Goal: Use online tool/utility: Utilize a website feature to perform a specific function

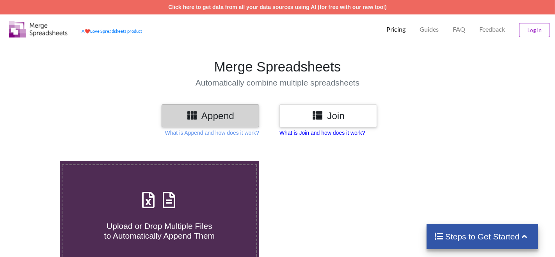
click at [259, 132] on p "What is Join and how does it work?" at bounding box center [212, 133] width 94 height 8
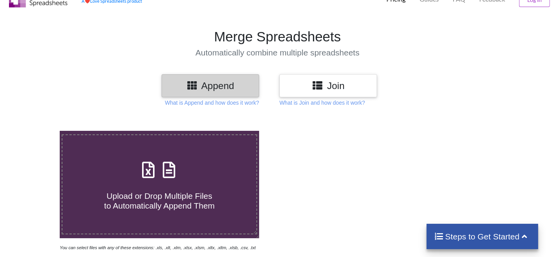
scroll to position [34, 0]
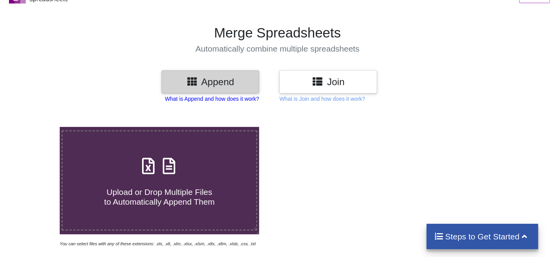
click at [233, 100] on p "What is Append and how does it work?" at bounding box center [212, 99] width 94 height 8
click at [201, 161] on div "Upload or Drop Multiple Files to Automatically Append Them" at bounding box center [159, 180] width 194 height 53
click at [37, 127] on input "Upload or Drop Multiple Files to Automatically Append Them" at bounding box center [37, 127] width 0 height 0
type input "C:\fakepath\NDLB All Cells.csv"
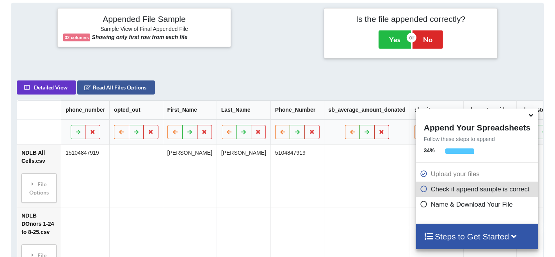
scroll to position [355, 0]
click at [530, 116] on icon at bounding box center [531, 113] width 8 height 7
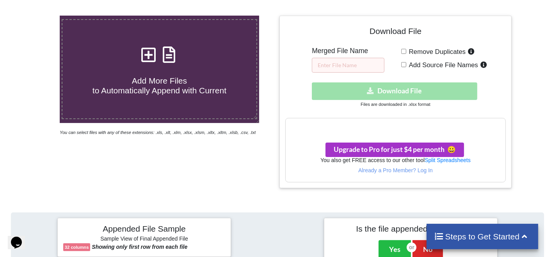
scroll to position [134, 0]
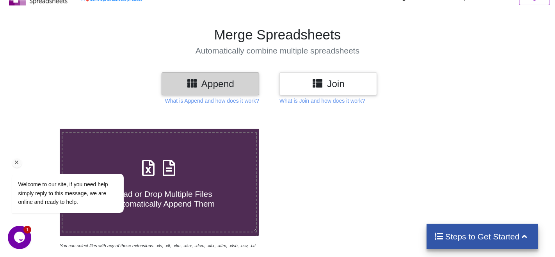
click at [123, 148] on div "Welcome to our site, if you need help simply reply to this message, we are onli…" at bounding box center [78, 160] width 141 height 119
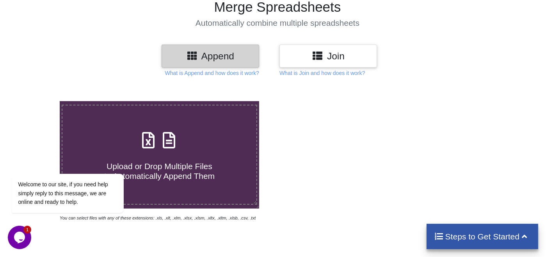
scroll to position [62, 0]
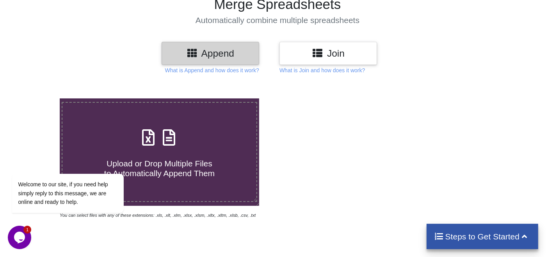
click at [208, 150] on h4 "Upload or Drop Multiple Files to Automatically Append Them" at bounding box center [159, 163] width 194 height 30
click at [37, 98] on input "Upload or Drop Multiple Files to Automatically Append Them" at bounding box center [37, 98] width 0 height 0
type input "C:\fakepath\NDLB All Cells.csv"
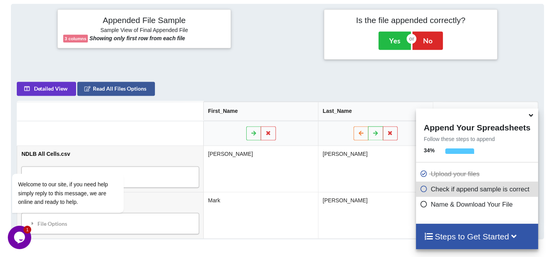
scroll to position [355, 0]
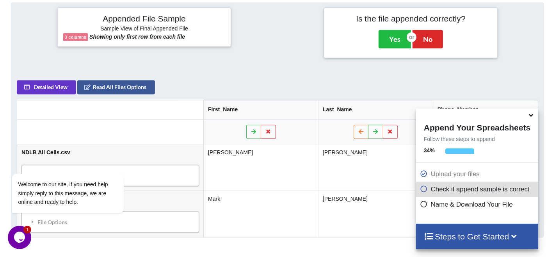
click at [528, 115] on icon at bounding box center [531, 113] width 8 height 7
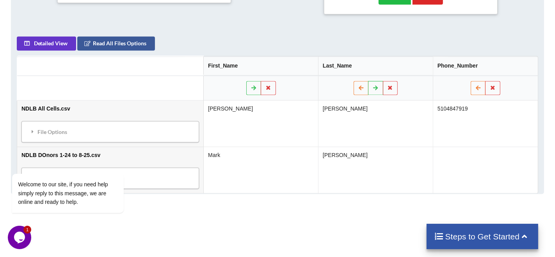
scroll to position [401, 0]
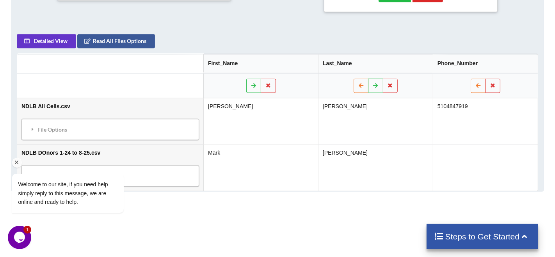
click at [136, 116] on div "Welcome to our site, if you need help simply reply to this message, we are onli…" at bounding box center [78, 160] width 141 height 119
click at [135, 124] on div "Welcome to our site, if you need help simply reply to this message, we are onli…" at bounding box center [78, 160] width 141 height 119
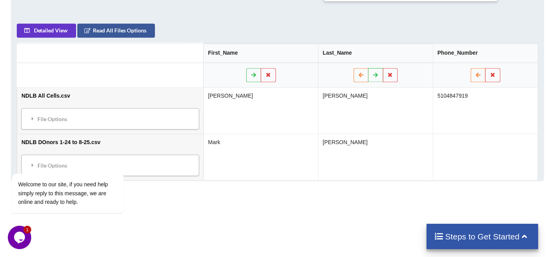
scroll to position [412, 0]
click at [467, 242] on div "Steps to Get Started" at bounding box center [483, 236] width 112 height 25
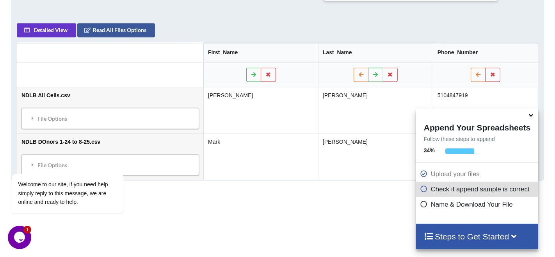
click at [468, 241] on div "Steps to Get Started" at bounding box center [477, 236] width 122 height 25
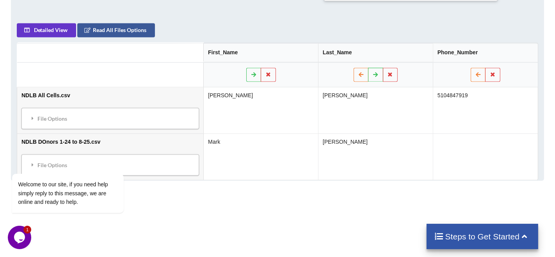
click at [468, 241] on div "Steps to Get Started" at bounding box center [483, 236] width 112 height 25
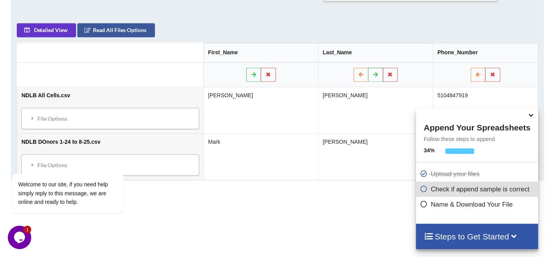
click at [422, 202] on icon at bounding box center [424, 202] width 8 height 7
click at [422, 189] on icon at bounding box center [424, 187] width 8 height 7
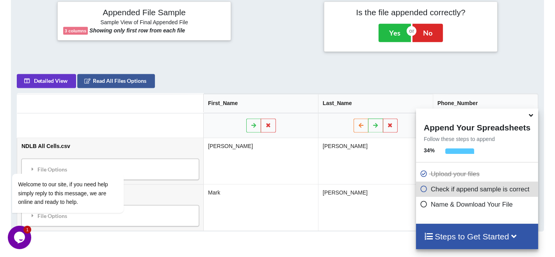
scroll to position [358, 0]
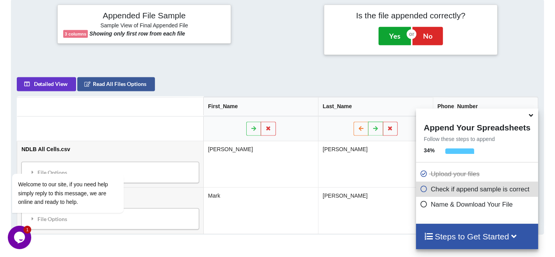
click at [396, 34] on button "Yes" at bounding box center [395, 36] width 32 height 18
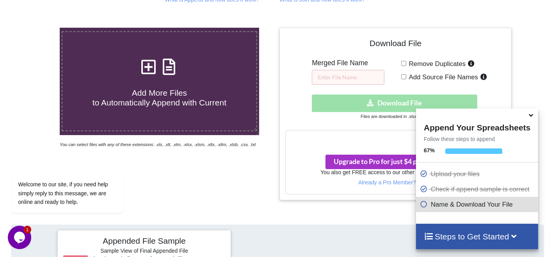
scroll to position [130, 0]
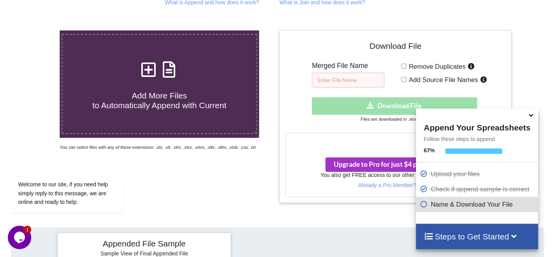
click at [345, 77] on input "text" at bounding box center [348, 80] width 73 height 15
type input "combined all cells & donors"
click at [417, 87] on div "Download File Merged File Name combined all cells & donors Remove Duplicates Ad…" at bounding box center [395, 116] width 221 height 160
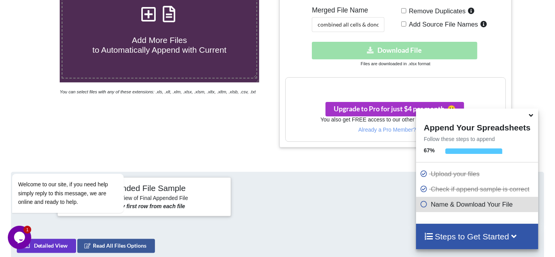
scroll to position [187, 0]
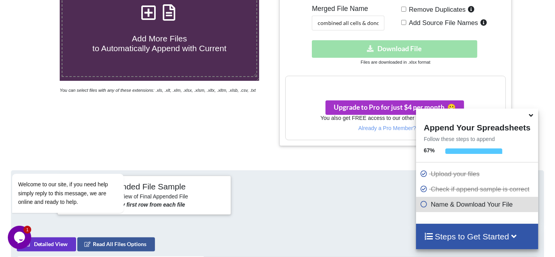
click at [379, 84] on h3 "Your files are more than 1 MB" at bounding box center [396, 84] width 220 height 9
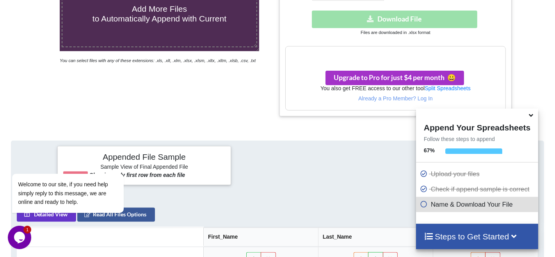
scroll to position [219, 0]
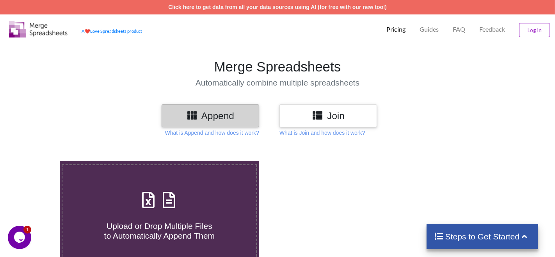
click at [134, 201] on div "Upload or Drop Multiple Files to Automatically Append Them" at bounding box center [159, 214] width 194 height 53
click at [37, 161] on input "Upload or Drop Multiple Files to Automatically Append Them" at bounding box center [37, 161] width 0 height 0
type input "C:\fakepath\an_report_cells-26_2025-08-22-15-51.csv"
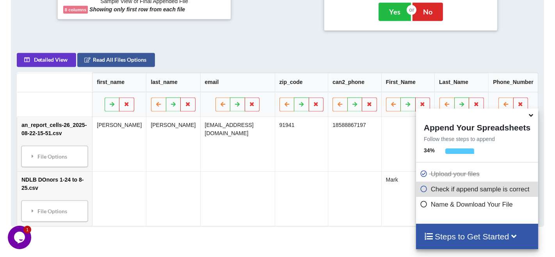
scroll to position [391, 0]
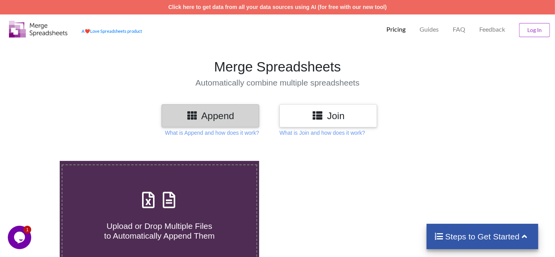
click at [182, 195] on div "Upload or Drop Multiple Files to Automatically Append Them" at bounding box center [159, 214] width 194 height 53
click at [37, 161] on input "Upload or Drop Multiple Files to Automatically Append Them" at bounding box center [37, 161] width 0 height 0
type input "C:\fakepath\an_report_cells-26_2025-08-22-15-51.csv"
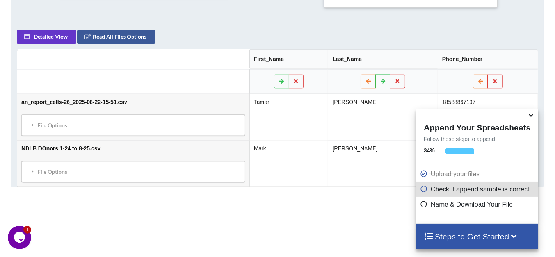
scroll to position [409, 0]
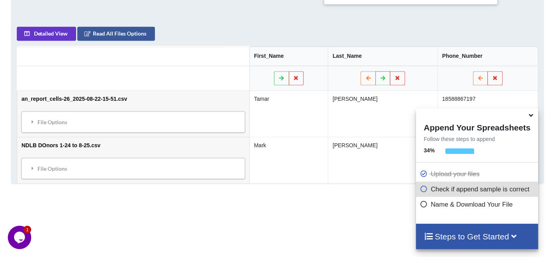
click at [532, 115] on icon at bounding box center [531, 113] width 8 height 7
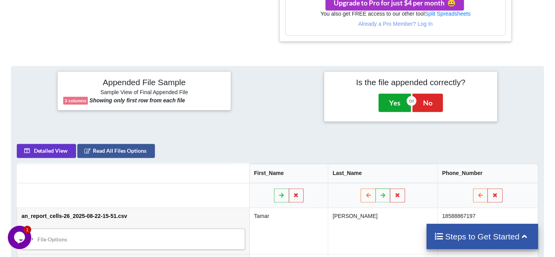
click at [394, 105] on button "Yes" at bounding box center [395, 103] width 32 height 18
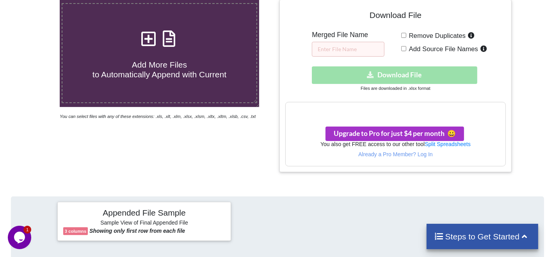
scroll to position [160, 0]
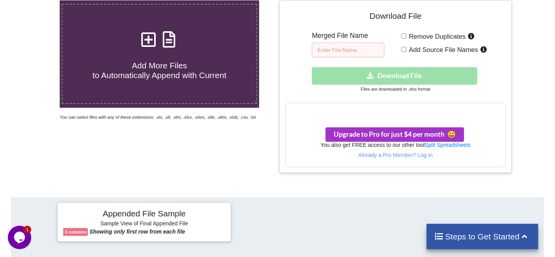
click at [351, 46] on input "text" at bounding box center [348, 50] width 73 height 15
type input "AN & Donors"
